Goal: Check status: Check status

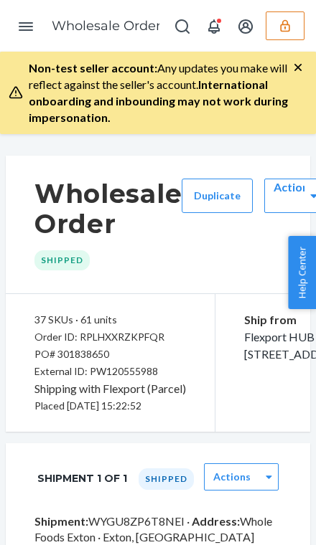
click at [294, 29] on button "button" at bounding box center [285, 25] width 39 height 29
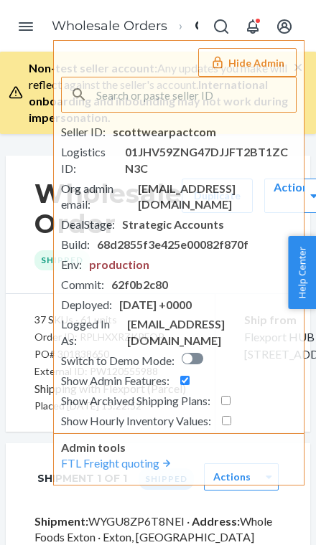
click at [119, 101] on input "text" at bounding box center [196, 95] width 200 height 34
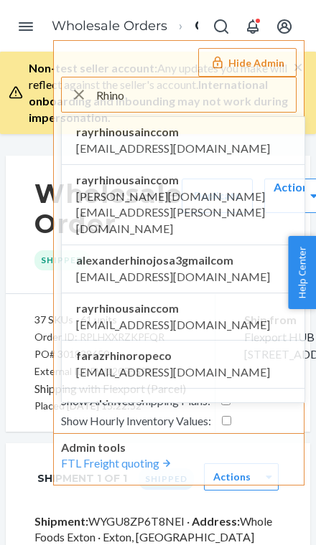
type input "Rhino"
click at [73, 136] on li "rayrhinousainccom accounting@rhinousainc.com" at bounding box center [183, 141] width 243 height 48
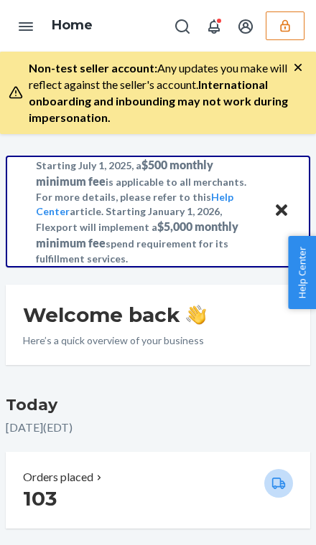
click at [27, 36] on button "Open Navigation" at bounding box center [25, 25] width 29 height 29
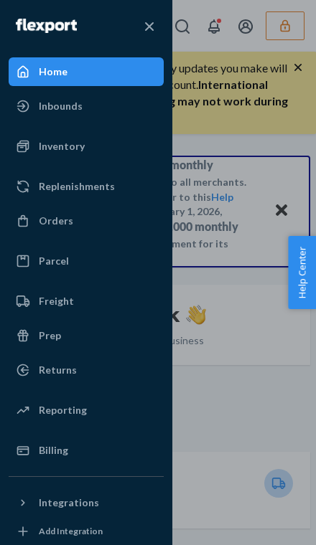
click at [31, 218] on div at bounding box center [27, 221] width 23 height 14
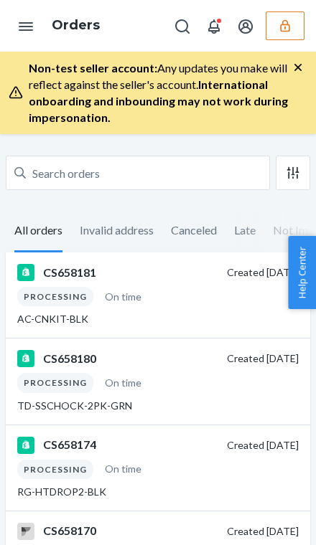
click at [12, 24] on button "Open Navigation" at bounding box center [25, 25] width 29 height 29
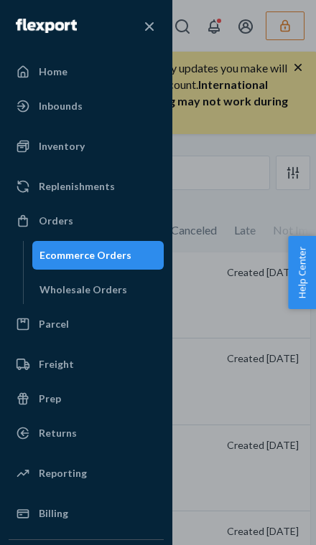
click at [58, 294] on div "Wholesale Orders" at bounding box center [83, 290] width 88 height 14
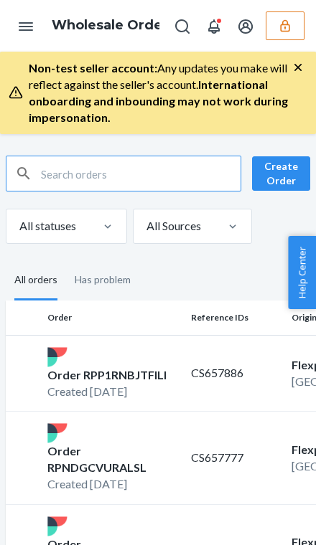
click at [48, 184] on input "text" at bounding box center [141, 173] width 200 height 34
click at [44, 164] on input "text" at bounding box center [141, 173] width 200 height 34
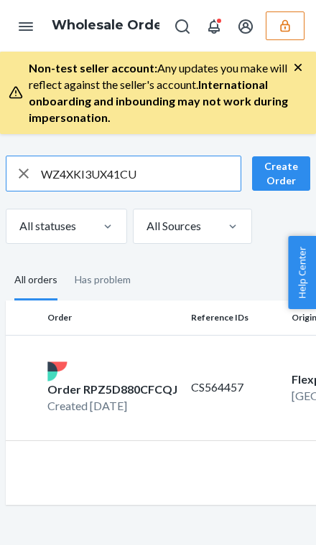
type input "WZ4XKI3UX41CU"
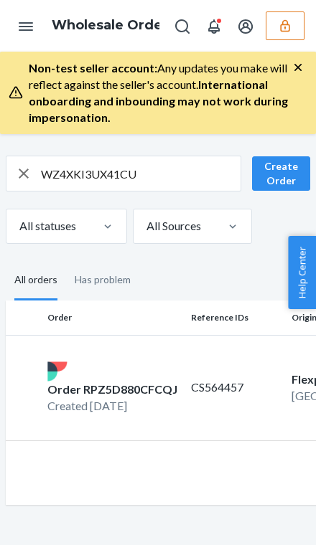
click at [278, 380] on p "CS564457" at bounding box center [235, 388] width 89 height 17
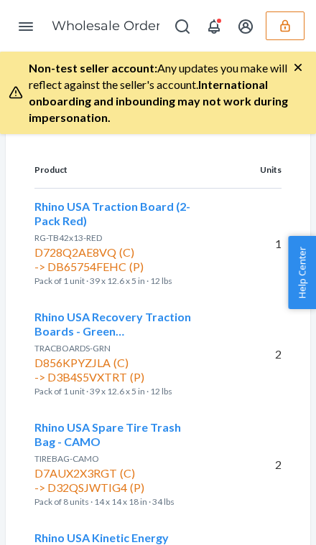
scroll to position [616, 0]
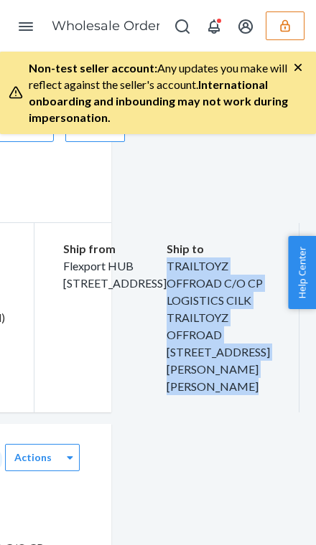
scroll to position [75, 199]
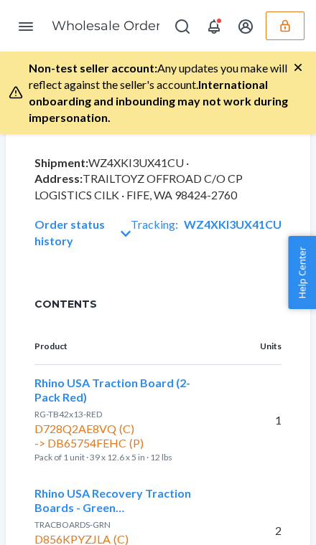
scroll to position [441, 0]
